Goal: Transaction & Acquisition: Purchase product/service

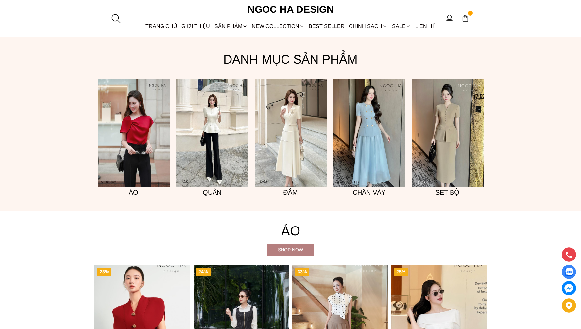
scroll to position [533, 0]
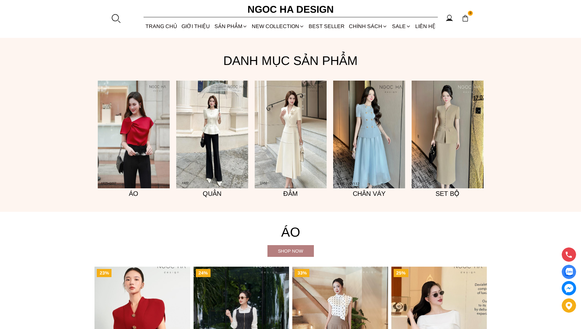
drag, startPoint x: 582, startPoint y: 19, endPoint x: 584, endPoint y: 89, distance: 70.3
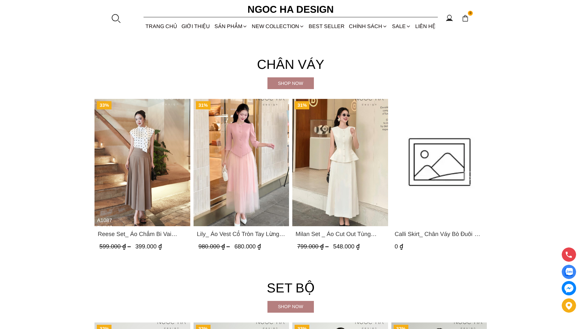
scroll to position [1567, 0]
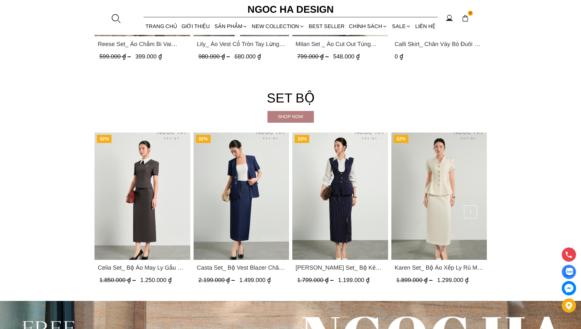
click at [340, 180] on img "Product image - Camille Set_ Bộ Kẻ Sọc Mix Vải Sơ Mi Trắng BJ146" at bounding box center [340, 196] width 96 height 127
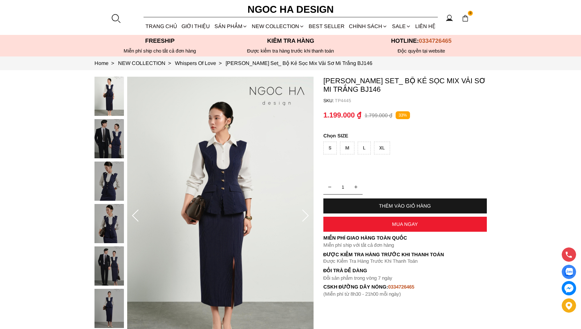
click at [104, 177] on img at bounding box center [108, 181] width 29 height 39
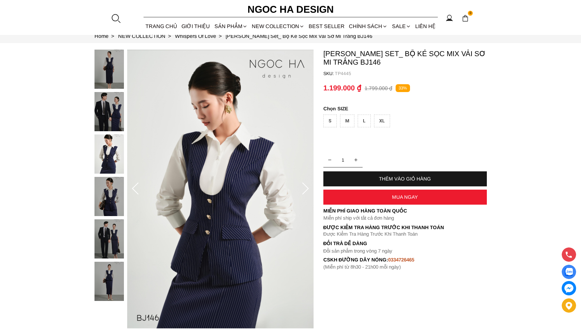
scroll to position [73, 0]
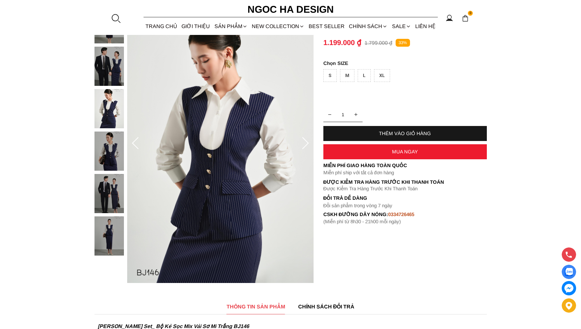
click at [104, 151] on img at bounding box center [108, 151] width 29 height 39
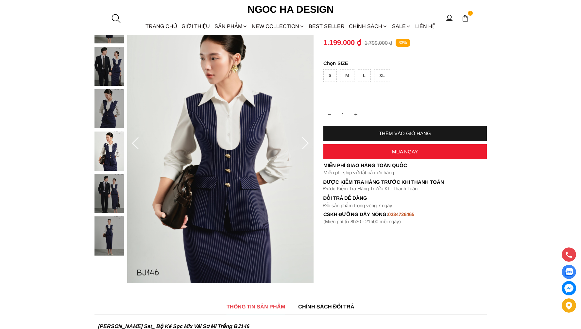
click at [106, 190] on img at bounding box center [108, 193] width 29 height 39
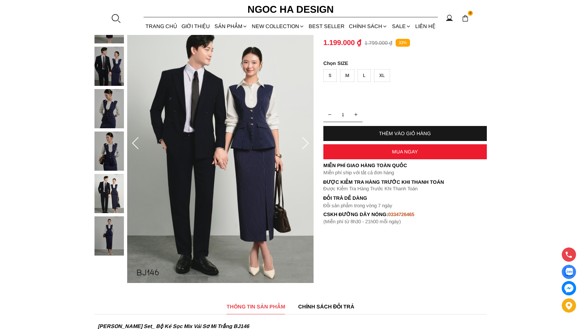
click at [107, 214] on div at bounding box center [110, 131] width 33 height 255
click at [107, 218] on img at bounding box center [108, 236] width 29 height 39
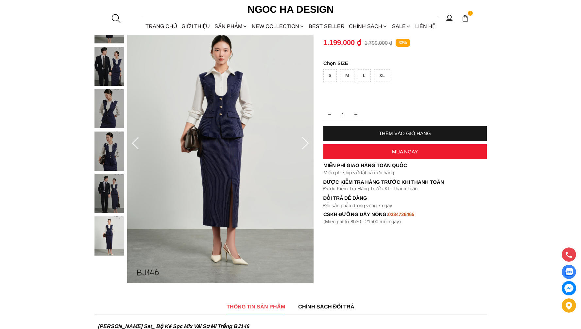
click at [111, 151] on img at bounding box center [108, 151] width 29 height 39
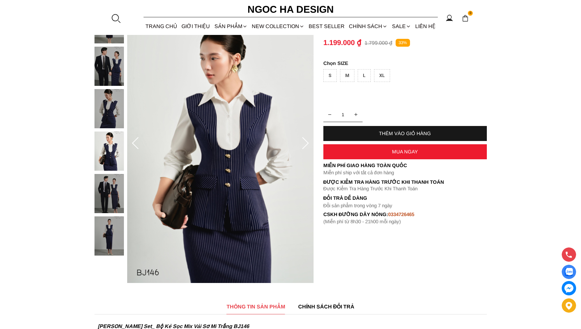
click at [112, 108] on div at bounding box center [110, 131] width 33 height 255
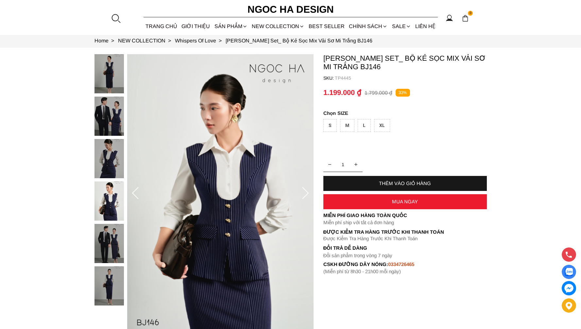
scroll to position [0, 0]
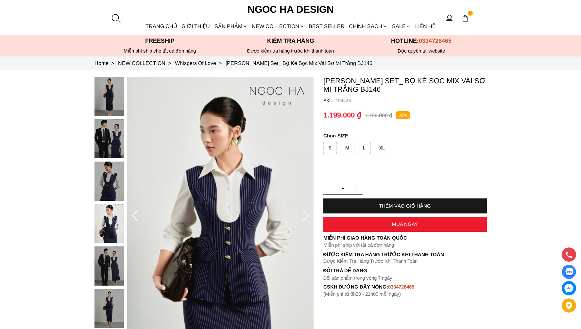
click at [109, 168] on img at bounding box center [108, 181] width 29 height 39
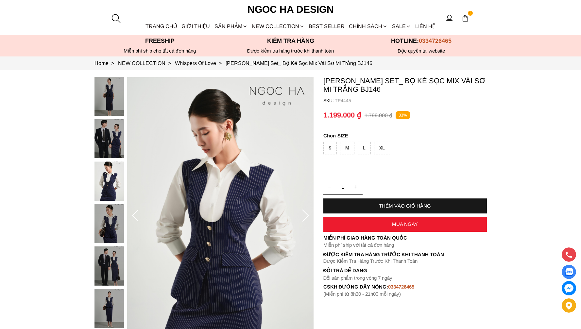
click at [110, 90] on img at bounding box center [108, 96] width 29 height 39
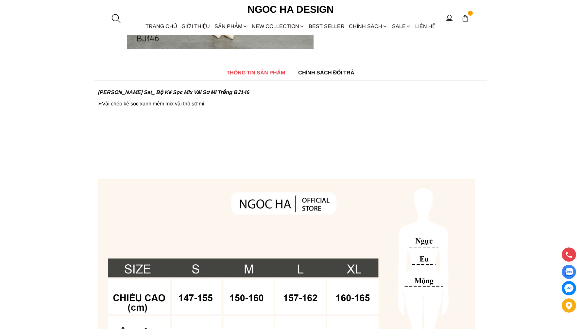
scroll to position [172, 0]
